Goal: Information Seeking & Learning: Learn about a topic

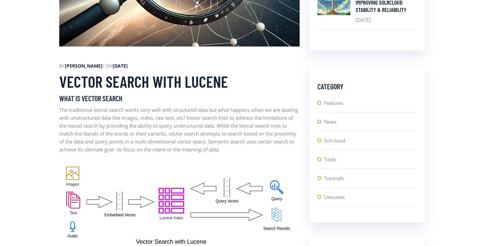
scroll to position [365, 0]
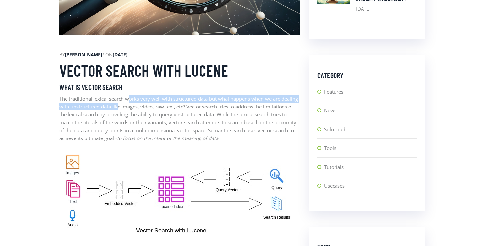
drag, startPoint x: 137, startPoint y: 107, endPoint x: 129, endPoint y: 95, distance: 13.8
click at [129, 95] on p "The traditional lexical search works very well with structured data but what ha…" at bounding box center [179, 118] width 241 height 47
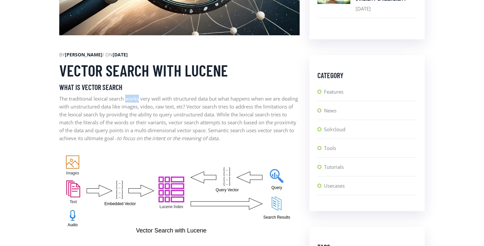
click at [129, 95] on p "The traditional lexical search works very well with structured data but what ha…" at bounding box center [179, 118] width 241 height 47
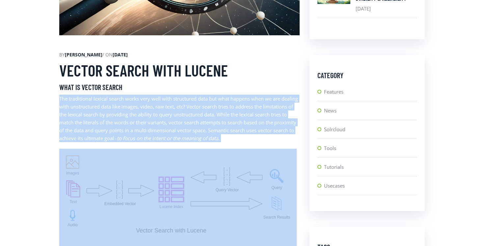
click at [129, 95] on p "The traditional lexical search works very well with structured data but what ha…" at bounding box center [179, 118] width 241 height 47
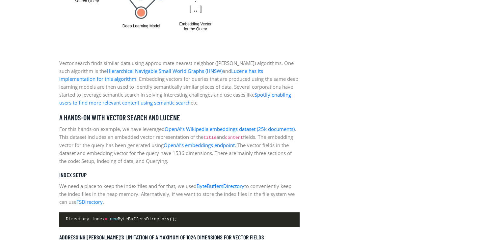
scroll to position [886, 0]
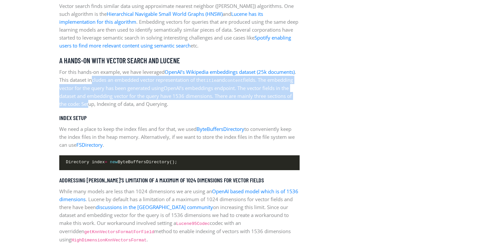
drag, startPoint x: 122, startPoint y: 79, endPoint x: 129, endPoint y: 104, distance: 25.8
click at [129, 104] on p "For this hands-on example, we have leveraged OpenAI’s Wikipedia embeddings data…" at bounding box center [179, 88] width 241 height 40
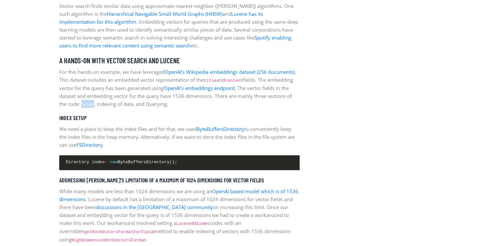
click at [129, 104] on p "For this hands-on example, we have leveraged OpenAI’s Wikipedia embeddings data…" at bounding box center [179, 88] width 241 height 40
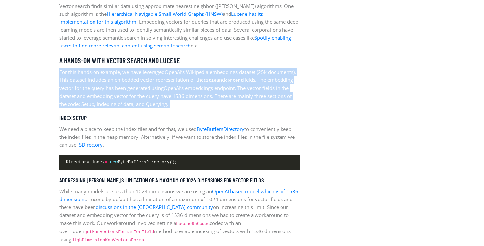
drag, startPoint x: 129, startPoint y: 104, endPoint x: 117, endPoint y: 76, distance: 30.4
click at [117, 76] on p "For this hands-on example, we have leveraged OpenAI’s Wikipedia embeddings data…" at bounding box center [179, 88] width 241 height 40
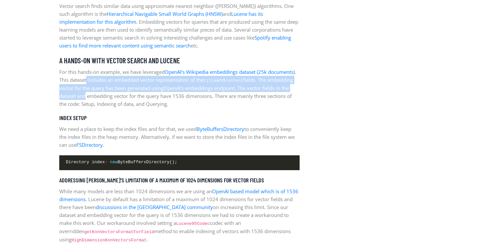
drag, startPoint x: 117, startPoint y: 76, endPoint x: 127, endPoint y: 100, distance: 26.4
click at [127, 100] on p "For this hands-on example, we have leveraged OpenAI’s Wikipedia embeddings data…" at bounding box center [179, 88] width 241 height 40
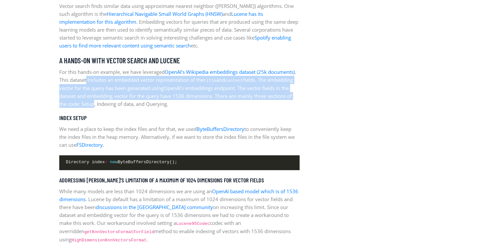
click at [127, 100] on p "For this hands-on example, we have leveraged OpenAI’s Wikipedia embeddings data…" at bounding box center [179, 88] width 241 height 40
drag, startPoint x: 127, startPoint y: 100, endPoint x: 116, endPoint y: 79, distance: 24.0
click at [116, 79] on p "For this hands-on example, we have leveraged OpenAI’s Wikipedia embeddings data…" at bounding box center [179, 88] width 241 height 40
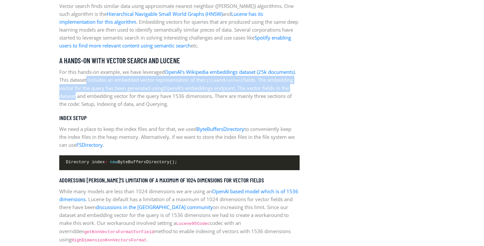
drag, startPoint x: 116, startPoint y: 79, endPoint x: 118, endPoint y: 96, distance: 16.9
click at [118, 96] on p "For this hands-on example, we have leveraged OpenAI’s Wikipedia embeddings data…" at bounding box center [179, 88] width 241 height 40
drag, startPoint x: 118, startPoint y: 96, endPoint x: 109, endPoint y: 82, distance: 16.2
click at [109, 82] on p "For this hands-on example, we have leveraged OpenAI’s Wikipedia embeddings data…" at bounding box center [179, 88] width 241 height 40
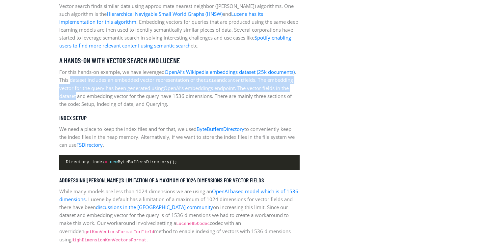
click at [109, 82] on p "For this hands-on example, we have leveraged OpenAI’s Wikipedia embeddings data…" at bounding box center [179, 88] width 241 height 40
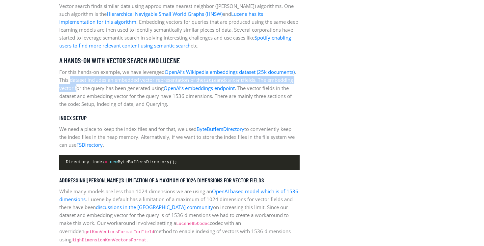
drag, startPoint x: 109, startPoint y: 82, endPoint x: 112, endPoint y: 92, distance: 9.9
click at [112, 92] on p "For this hands-on example, we have leveraged OpenAI’s Wikipedia embeddings data…" at bounding box center [179, 88] width 241 height 40
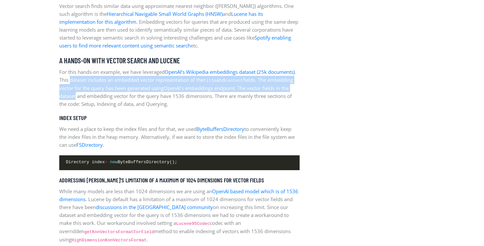
click at [112, 92] on p "For this hands-on example, we have leveraged OpenAI’s Wikipedia embeddings data…" at bounding box center [179, 88] width 241 height 40
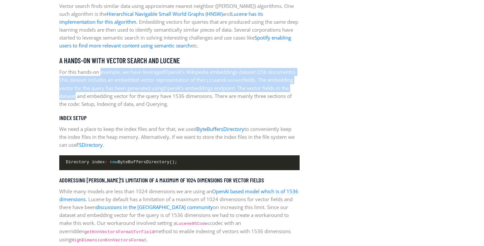
drag, startPoint x: 112, startPoint y: 92, endPoint x: 108, endPoint y: 75, distance: 16.9
click at [108, 75] on p "For this hands-on example, we have leveraged OpenAI’s Wikipedia embeddings data…" at bounding box center [179, 88] width 241 height 40
drag, startPoint x: 108, startPoint y: 75, endPoint x: 112, endPoint y: 97, distance: 22.0
click at [112, 97] on p "For this hands-on example, we have leveraged OpenAI’s Wikipedia embeddings data…" at bounding box center [179, 88] width 241 height 40
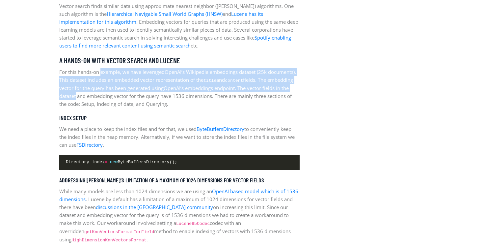
click at [112, 97] on p "For this hands-on example, we have leveraged OpenAI’s Wikipedia embeddings data…" at bounding box center [179, 88] width 241 height 40
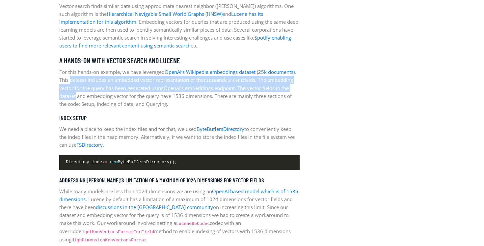
drag, startPoint x: 112, startPoint y: 97, endPoint x: 108, endPoint y: 84, distance: 14.0
click at [108, 84] on p "For this hands-on example, we have leveraged OpenAI’s Wikipedia embeddings data…" at bounding box center [179, 88] width 241 height 40
drag, startPoint x: 108, startPoint y: 84, endPoint x: 108, endPoint y: 98, distance: 13.8
click at [108, 98] on p "For this hands-on example, we have leveraged OpenAI’s Wikipedia embeddings data…" at bounding box center [179, 88] width 241 height 40
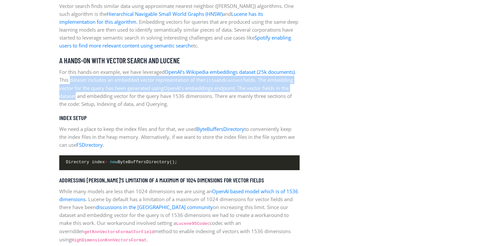
click at [108, 98] on p "For this hands-on example, we have leveraged OpenAI’s Wikipedia embeddings data…" at bounding box center [179, 88] width 241 height 40
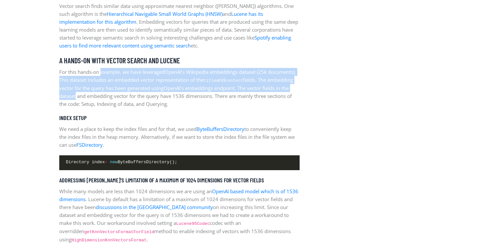
drag, startPoint x: 108, startPoint y: 98, endPoint x: 102, endPoint y: 75, distance: 22.9
click at [102, 75] on p "For this hands-on example, we have leveraged OpenAI’s Wikipedia embeddings data…" at bounding box center [179, 88] width 241 height 40
drag, startPoint x: 102, startPoint y: 75, endPoint x: 108, endPoint y: 100, distance: 25.0
click at [107, 100] on p "For this hands-on example, we have leveraged OpenAI’s Wikipedia embeddings data…" at bounding box center [179, 88] width 241 height 40
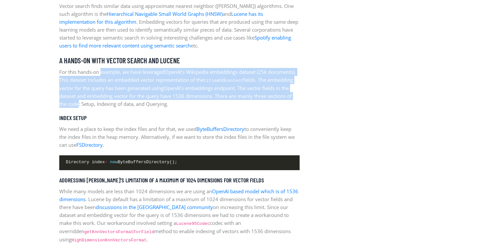
click at [108, 100] on p "For this hands-on example, we have leveraged OpenAI’s Wikipedia embeddings data…" at bounding box center [179, 88] width 241 height 40
drag, startPoint x: 108, startPoint y: 100, endPoint x: 106, endPoint y: 73, distance: 27.0
click at [106, 73] on p "For this hands-on example, we have leveraged OpenAI’s Wikipedia embeddings data…" at bounding box center [179, 88] width 241 height 40
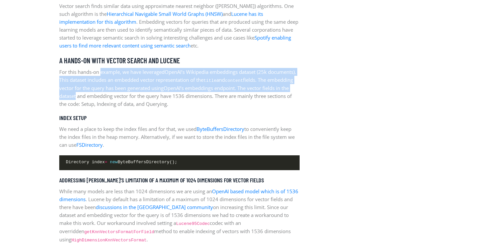
drag, startPoint x: 106, startPoint y: 73, endPoint x: 111, endPoint y: 97, distance: 24.5
click at [111, 97] on p "For this hands-on example, we have leveraged OpenAI’s Wikipedia embeddings data…" at bounding box center [179, 88] width 241 height 40
drag, startPoint x: 111, startPoint y: 97, endPoint x: 114, endPoint y: 75, distance: 22.3
click at [114, 74] on p "For this hands-on example, we have leveraged OpenAI’s Wikipedia embeddings data…" at bounding box center [179, 88] width 241 height 40
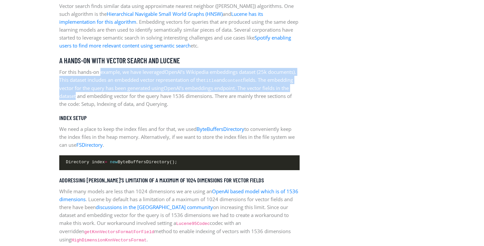
click at [114, 75] on p "For this hands-on example, we have leveraged OpenAI’s Wikipedia embeddings data…" at bounding box center [179, 88] width 241 height 40
drag, startPoint x: 114, startPoint y: 75, endPoint x: 117, endPoint y: 98, distance: 22.9
click at [117, 98] on p "For this hands-on example, we have leveraged OpenAI’s Wikipedia embeddings data…" at bounding box center [179, 88] width 241 height 40
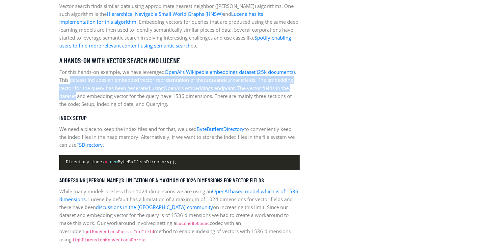
drag, startPoint x: 117, startPoint y: 98, endPoint x: 116, endPoint y: 81, distance: 16.8
click at [116, 81] on p "For this hands-on example, we have leveraged OpenAI’s Wikipedia embeddings data…" at bounding box center [179, 88] width 241 height 40
drag, startPoint x: 116, startPoint y: 81, endPoint x: 119, endPoint y: 95, distance: 14.7
click at [119, 95] on p "For this hands-on example, we have leveraged OpenAI’s Wikipedia embeddings data…" at bounding box center [179, 88] width 241 height 40
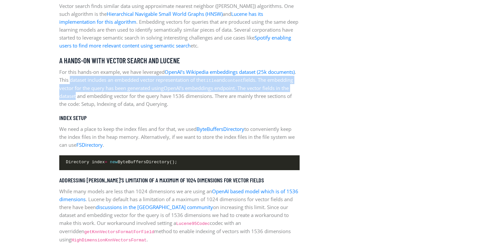
click at [119, 95] on p "For this hands-on example, we have leveraged OpenAI’s Wikipedia embeddings data…" at bounding box center [179, 88] width 241 height 40
drag, startPoint x: 119, startPoint y: 95, endPoint x: 117, endPoint y: 79, distance: 16.6
click at [117, 79] on p "For this hands-on example, we have leveraged OpenAI’s Wikipedia embeddings data…" at bounding box center [179, 88] width 241 height 40
drag, startPoint x: 117, startPoint y: 79, endPoint x: 119, endPoint y: 98, distance: 19.0
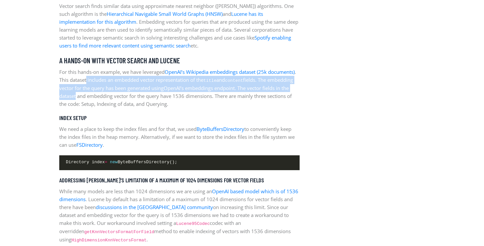
click at [119, 98] on p "For this hands-on example, we have leveraged OpenAI’s Wikipedia embeddings data…" at bounding box center [179, 88] width 241 height 40
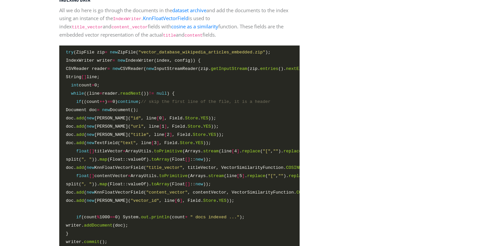
scroll to position [1461, 0]
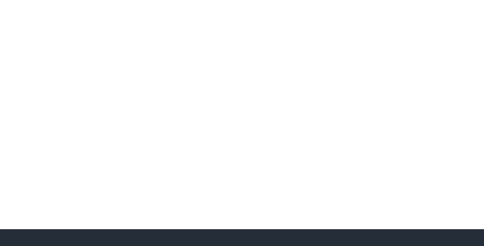
scroll to position [2133, 0]
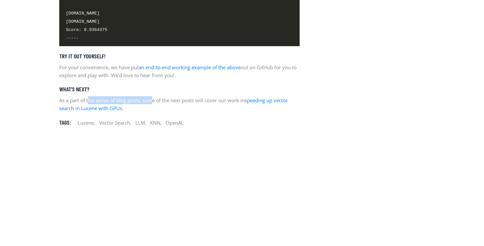
drag, startPoint x: 155, startPoint y: 98, endPoint x: 90, endPoint y: 99, distance: 64.3
click at [90, 99] on p "As a part of this series of blog posts, some of the next posts will cover our w…" at bounding box center [179, 104] width 241 height 16
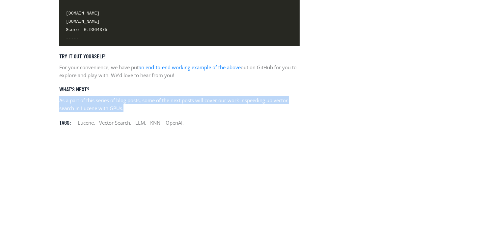
drag, startPoint x: 90, startPoint y: 99, endPoint x: 177, endPoint y: 100, distance: 86.3
click at [177, 100] on p "As a part of this series of blog posts, some of the next posts will cover our w…" at bounding box center [179, 104] width 241 height 16
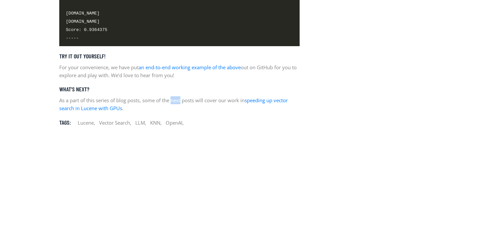
click at [177, 100] on p "As a part of this series of blog posts, some of the next posts will cover our w…" at bounding box center [179, 104] width 241 height 16
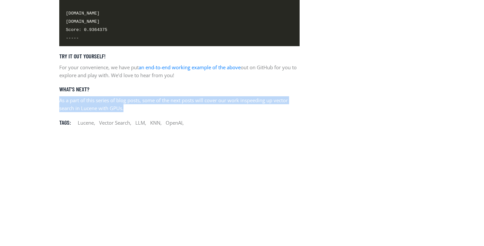
click at [177, 100] on p "As a part of this series of blog posts, some of the next posts will cover our w…" at bounding box center [179, 104] width 241 height 16
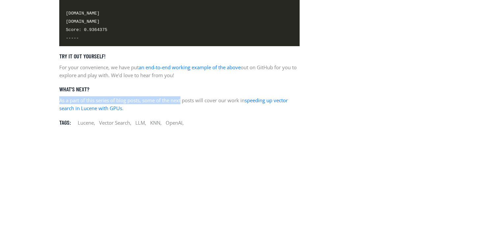
drag, startPoint x: 177, startPoint y: 100, endPoint x: 172, endPoint y: 88, distance: 12.6
click at [172, 88] on h5 "What’s next?" at bounding box center [179, 89] width 241 height 7
drag, startPoint x: 172, startPoint y: 88, endPoint x: 175, endPoint y: 97, distance: 9.8
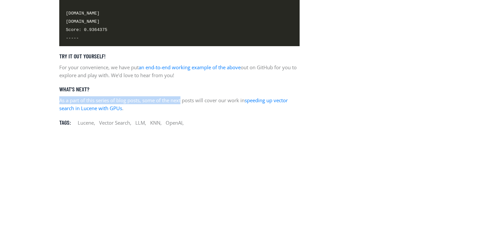
click at [175, 97] on p "As a part of this series of blog posts, some of the next posts will cover our w…" at bounding box center [179, 104] width 241 height 16
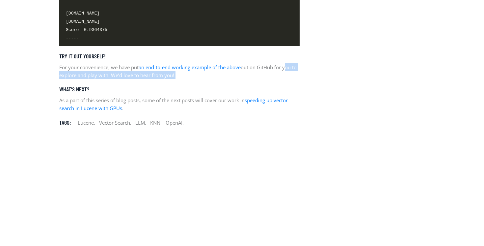
click at [299, 69] on p "For your convenience, we have put an end-to-end working example of the above ou…" at bounding box center [179, 71] width 241 height 16
click at [298, 69] on p "For your convenience, we have put an end-to-end working example of the above ou…" at bounding box center [179, 71] width 241 height 16
drag, startPoint x: 298, startPoint y: 69, endPoint x: 301, endPoint y: 77, distance: 9.3
